Goal: Information Seeking & Learning: Understand process/instructions

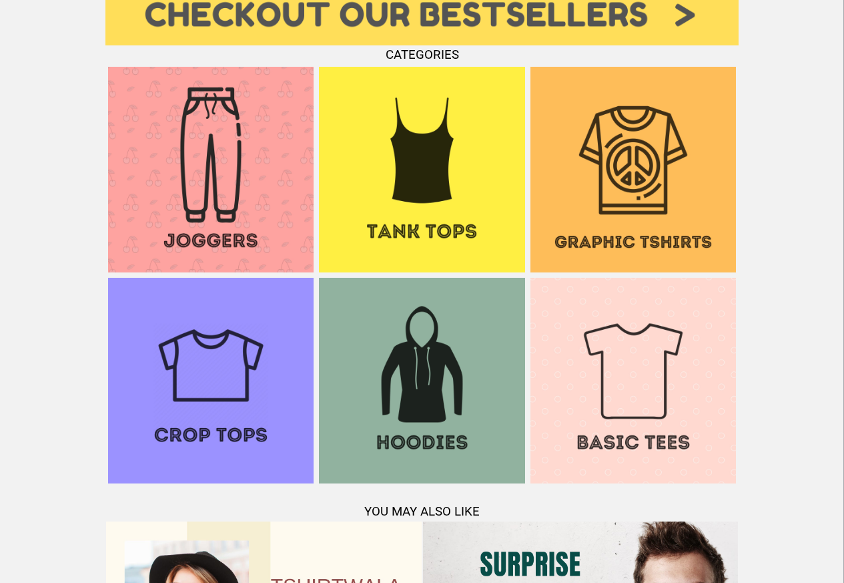
scroll to position [1288, 0]
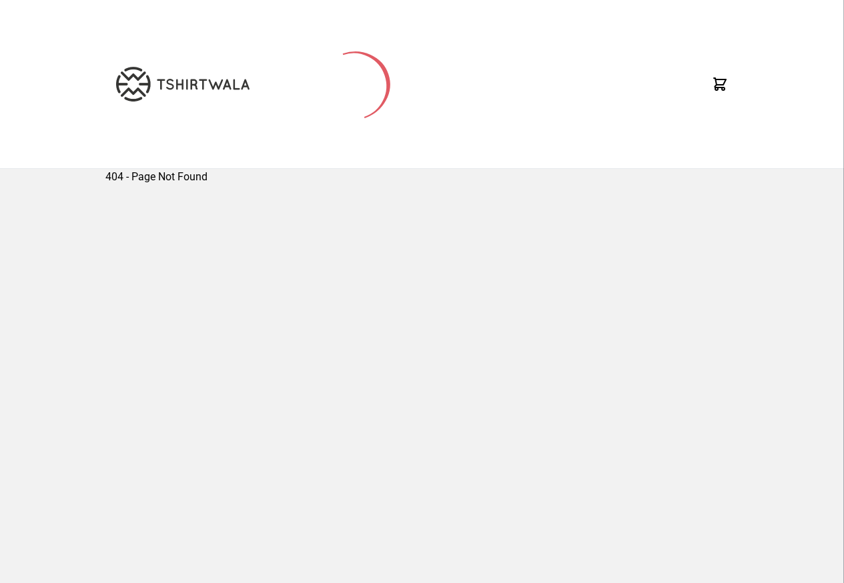
click at [92, 520] on div "404 - Page Not Found" at bounding box center [422, 373] width 844 height 408
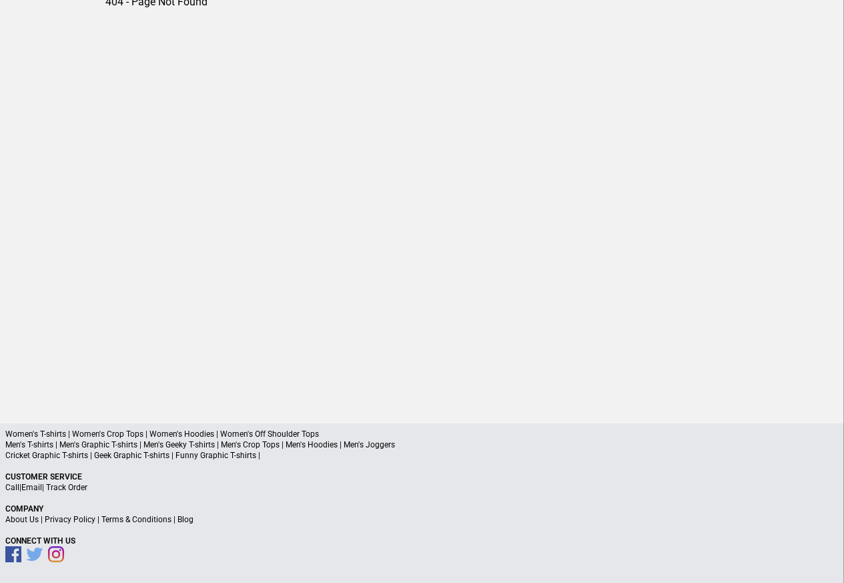
scroll to position [62, 0]
